Goal: Information Seeking & Learning: Learn about a topic

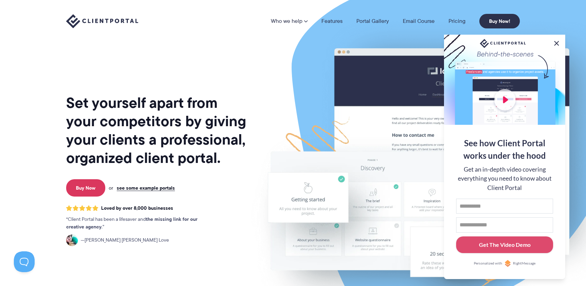
click at [557, 41] on button at bounding box center [556, 43] width 8 height 8
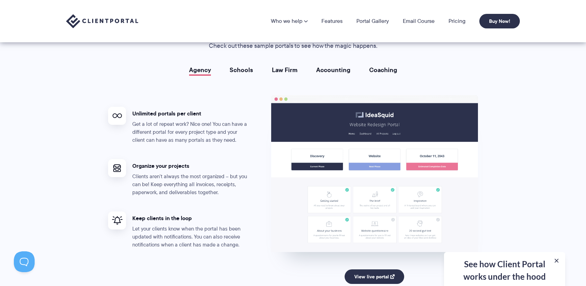
scroll to position [1247, 0]
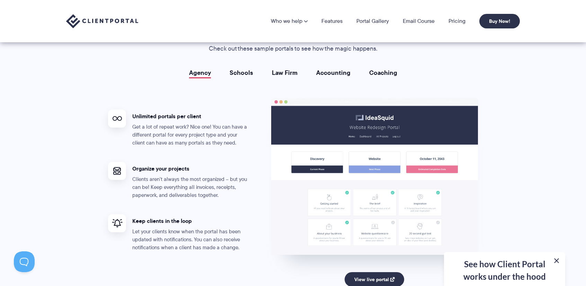
click at [558, 258] on button at bounding box center [556, 260] width 8 height 8
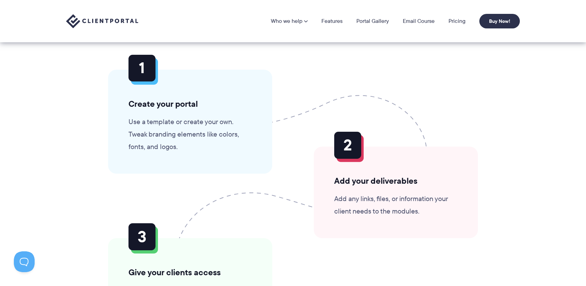
scroll to position [1628, 0]
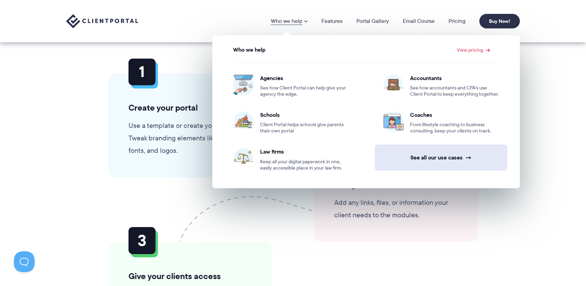
click at [445, 158] on link "See all our use cases →" at bounding box center [441, 157] width 133 height 26
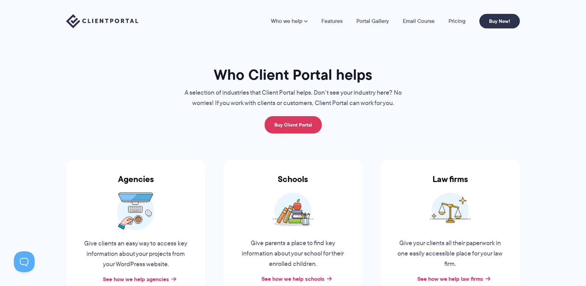
click at [192, 55] on section "Who Client Portal helps A selection of industries that Client Portal helps. Don…" at bounding box center [293, 264] width 586 height 529
click at [194, 56] on section "Who Client Portal helps A selection of industries that Client Portal helps. Don…" at bounding box center [293, 264] width 586 height 529
